Goal: Find contact information: Find contact information

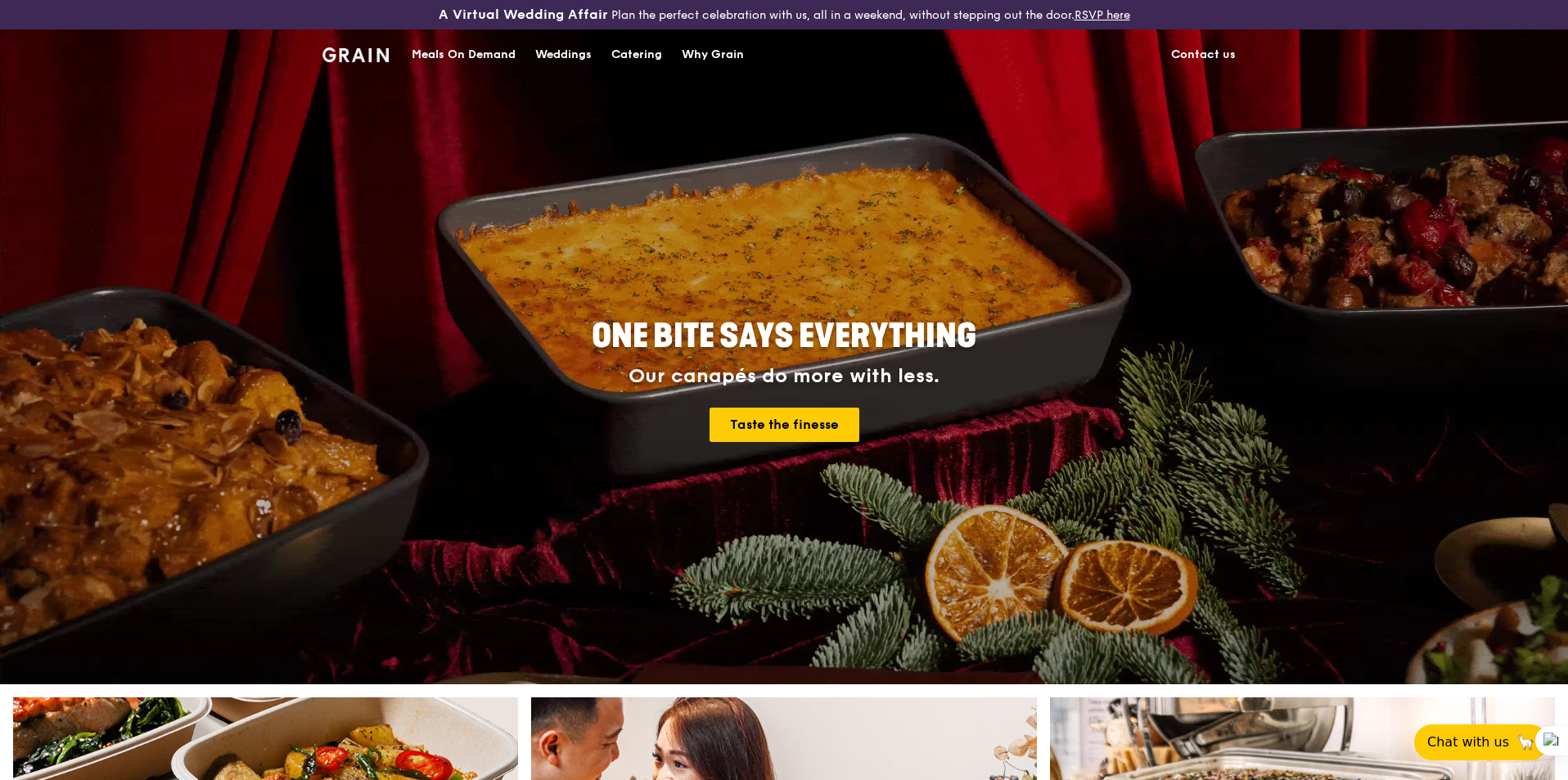
click at [1212, 52] on link "Contact us" at bounding box center [1204, 55] width 84 height 49
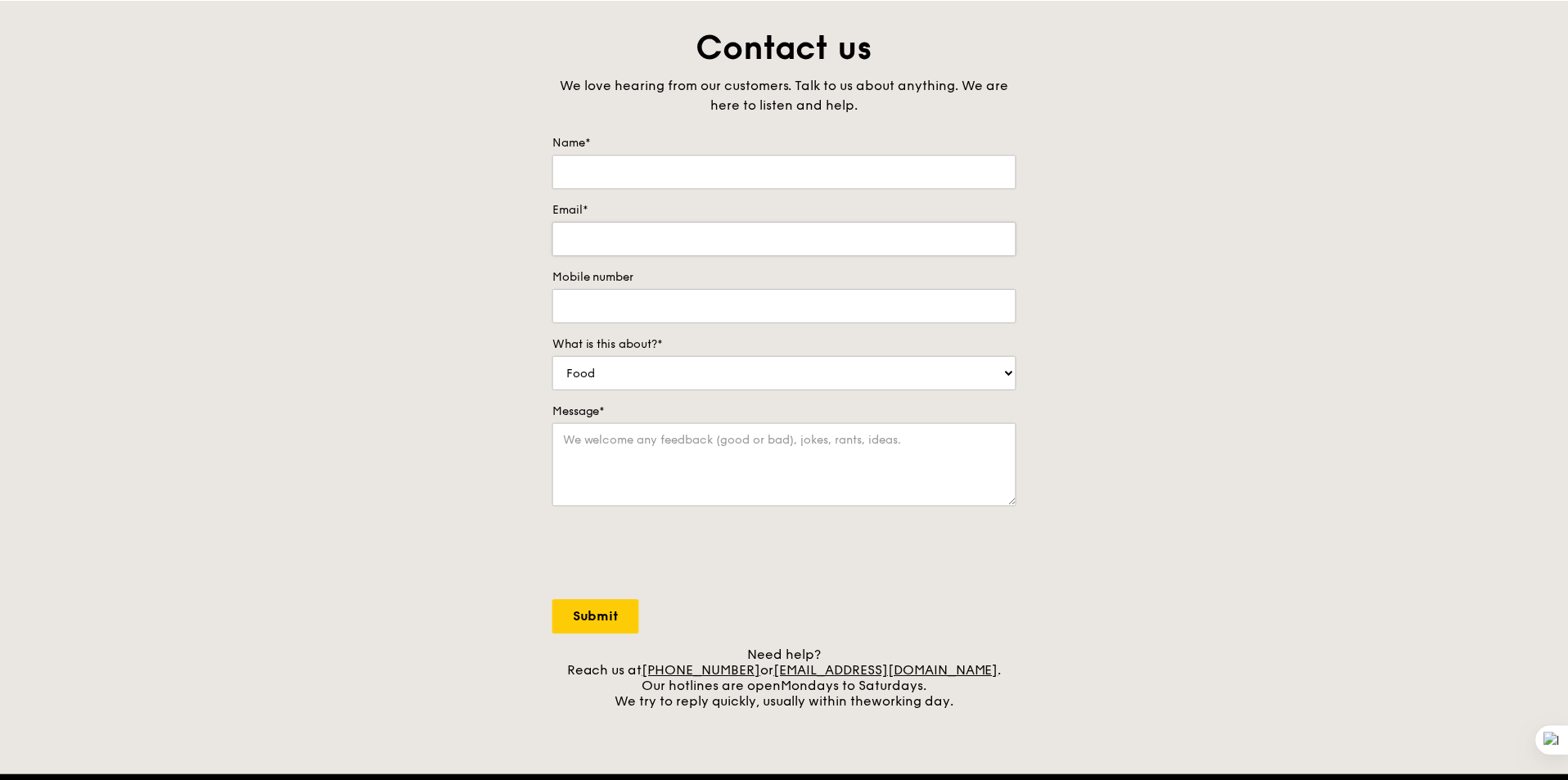
scroll to position [246, 0]
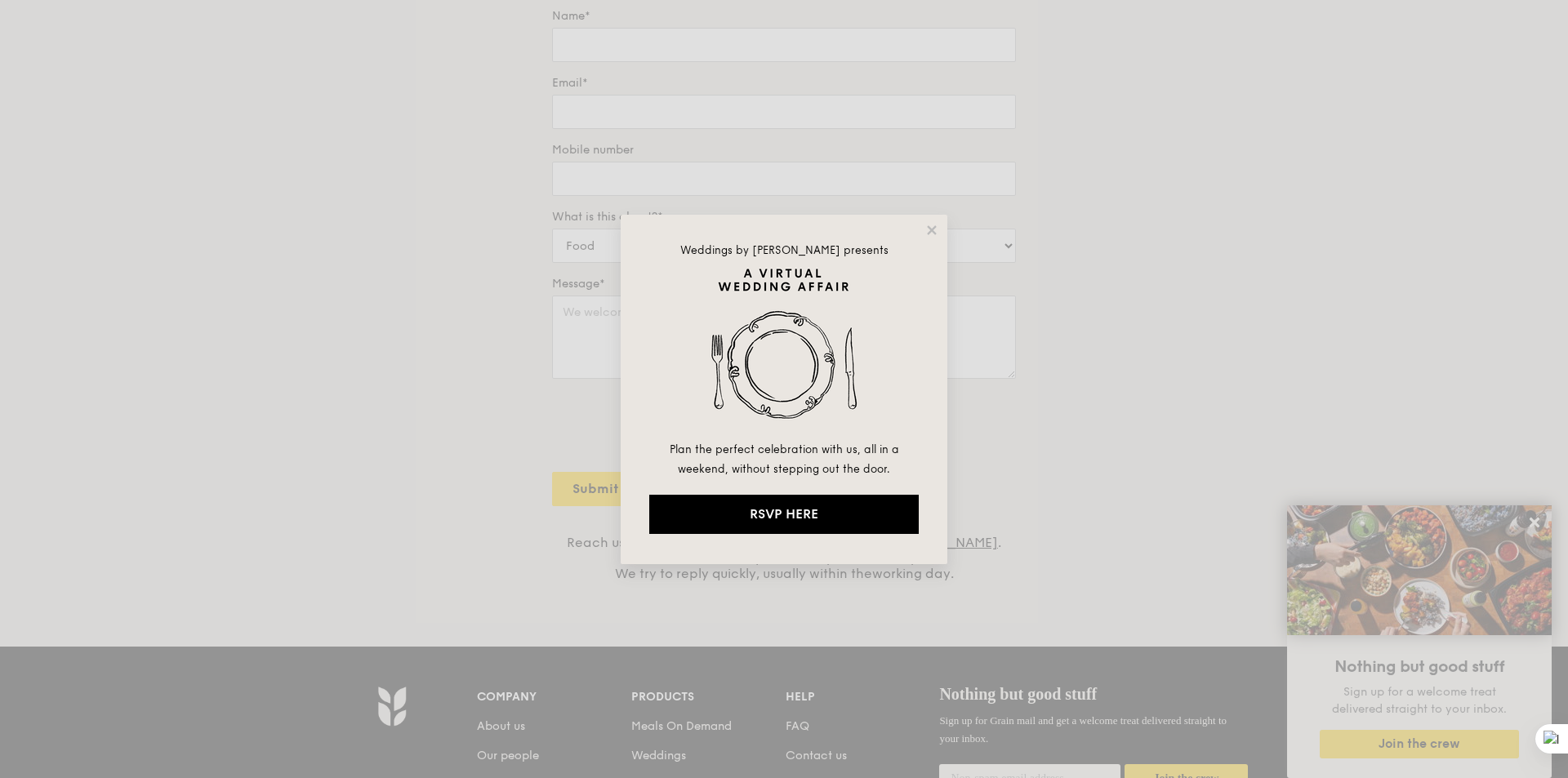
click at [908, 237] on div "Weddings by [PERSON_NAME] presents Plan the perfect celebration with us, all in…" at bounding box center [784, 389] width 327 height 349
click at [914, 236] on div "Weddings by [PERSON_NAME] presents Plan the perfect celebration with us, all in…" at bounding box center [784, 389] width 327 height 349
click at [921, 242] on div "Weddings by [PERSON_NAME] presents Plan the perfect celebration with us, all in…" at bounding box center [784, 389] width 327 height 349
click at [926, 227] on icon at bounding box center [931, 230] width 14 height 14
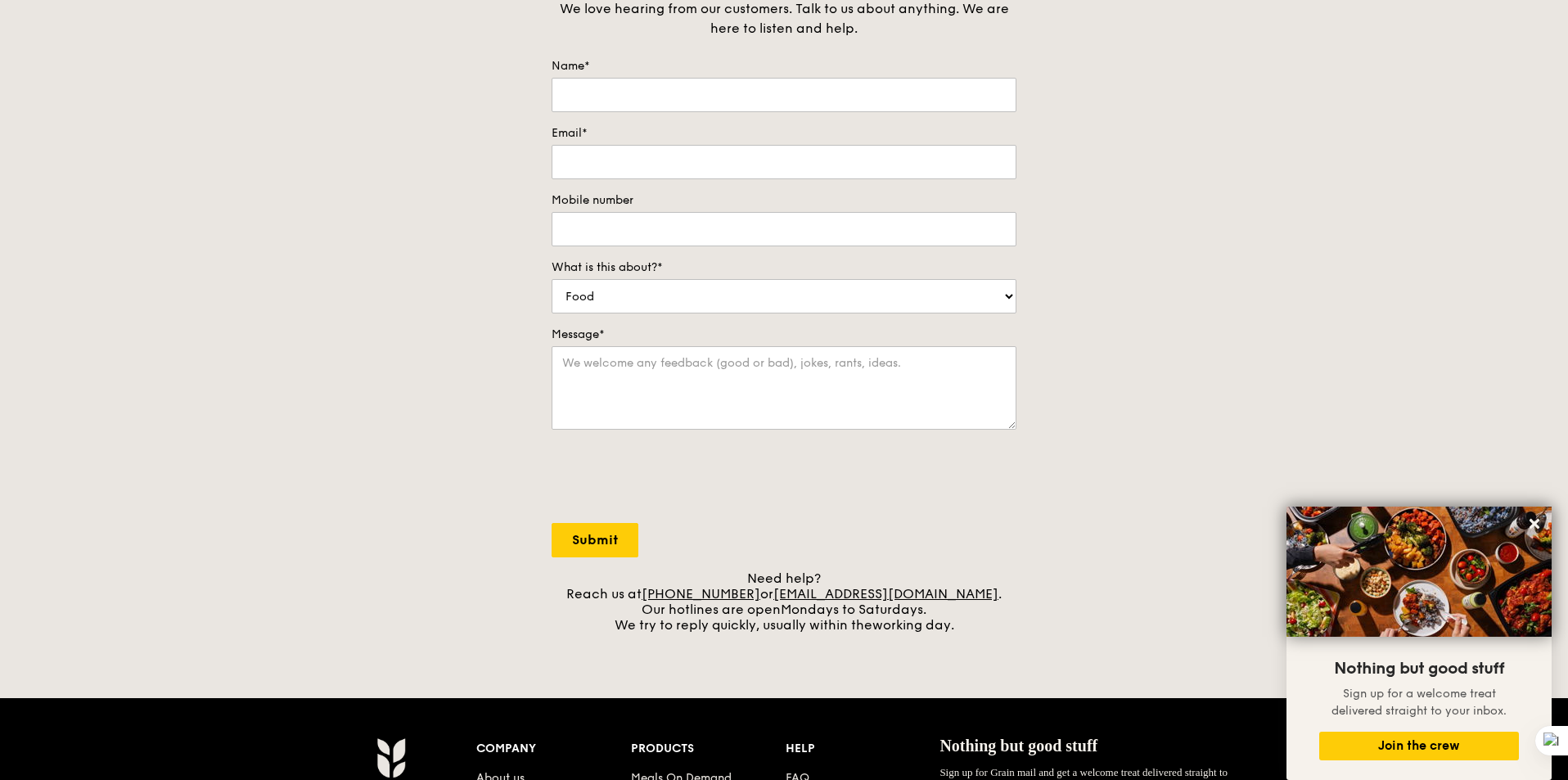
scroll to position [0, 0]
